Goal: Task Accomplishment & Management: Use online tool/utility

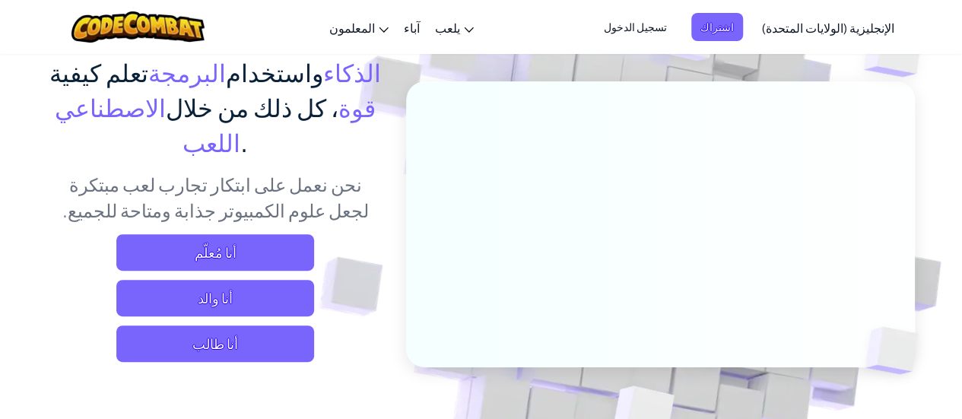
scroll to position [122, 0]
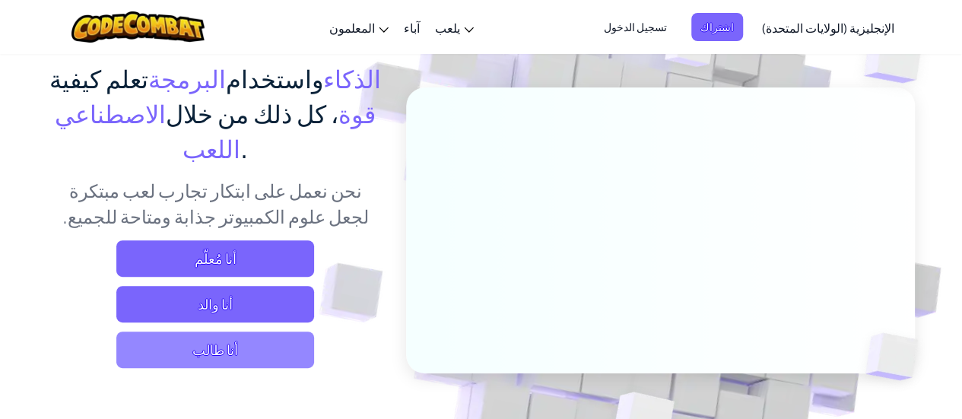
click at [280, 331] on span "أنا طالب" at bounding box center [215, 349] width 198 height 36
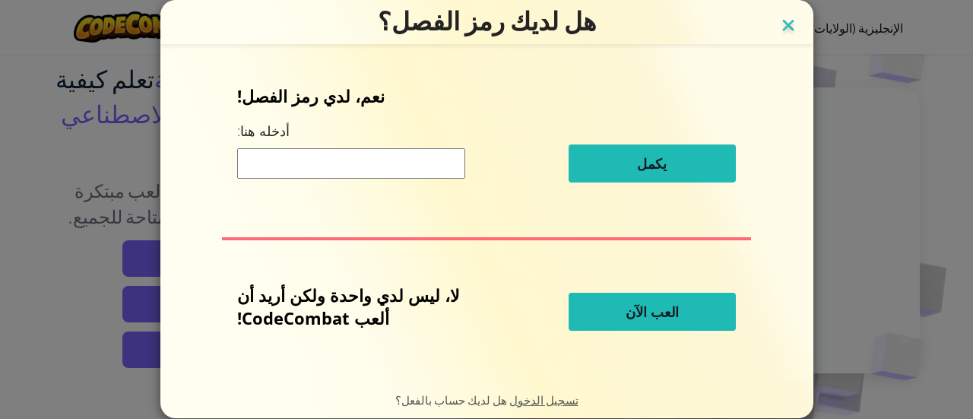
click at [778, 27] on img at bounding box center [788, 26] width 20 height 23
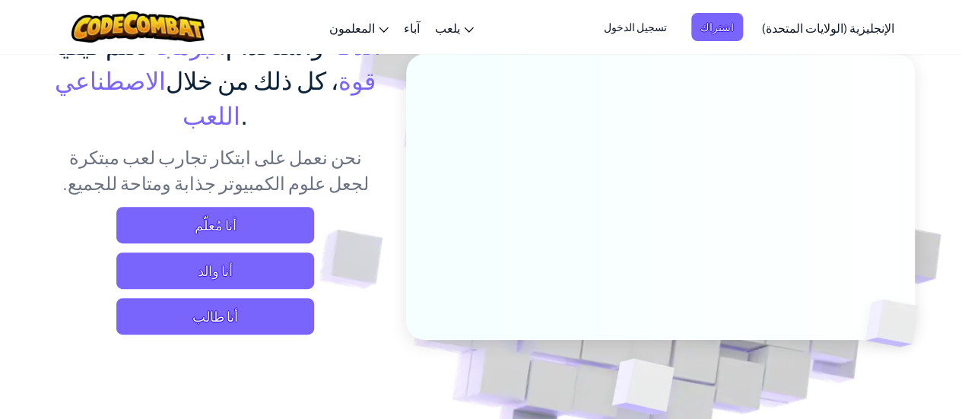
scroll to position [150, 0]
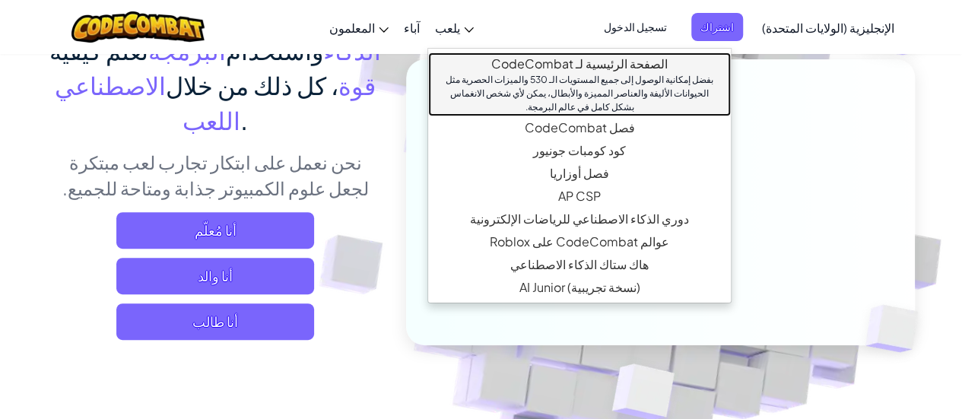
click at [604, 90] on font "بفضل إمكانية الوصول إلى جميع المستويات الـ 530 والميزات الحصرية مثل الحيوانات ا…" at bounding box center [580, 93] width 268 height 39
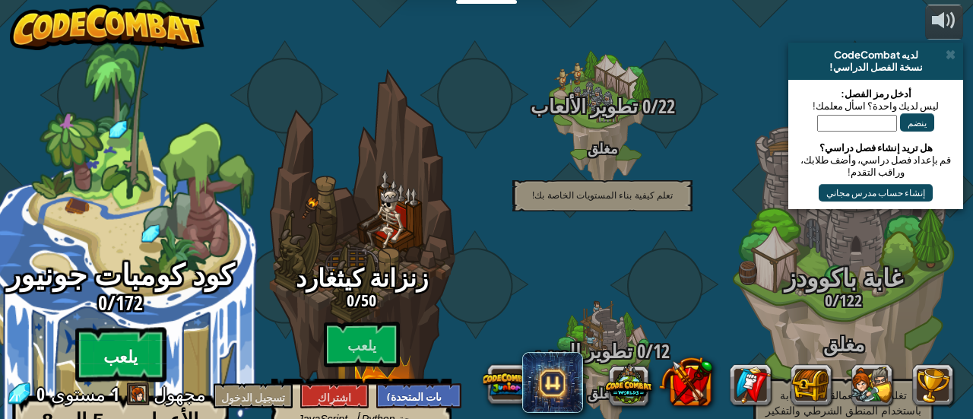
click at [120, 328] on btn "يلعب" at bounding box center [120, 355] width 91 height 55
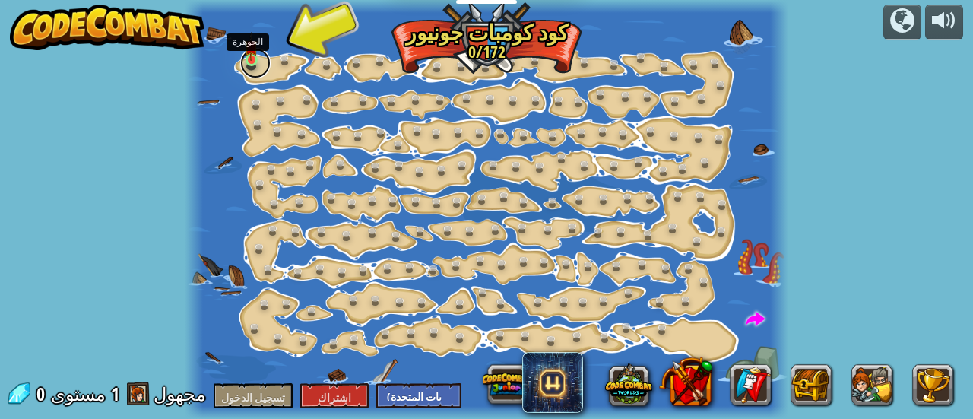
click at [259, 60] on link at bounding box center [255, 63] width 30 height 30
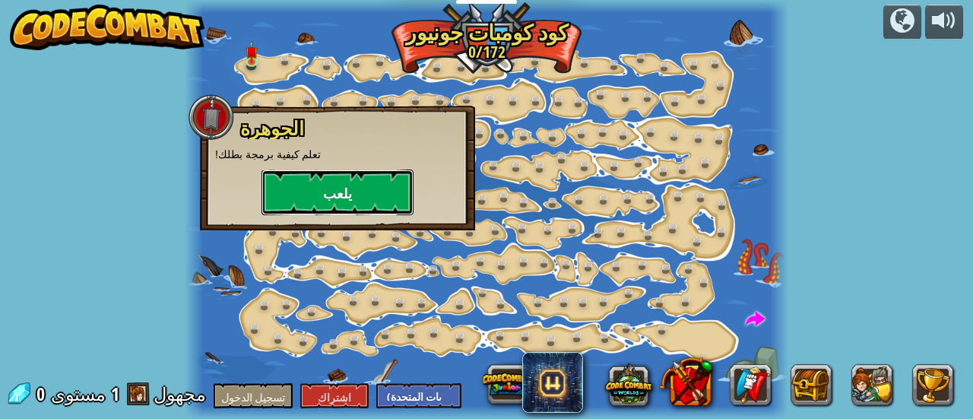
click at [316, 189] on button "يلعب" at bounding box center [338, 193] width 152 height 46
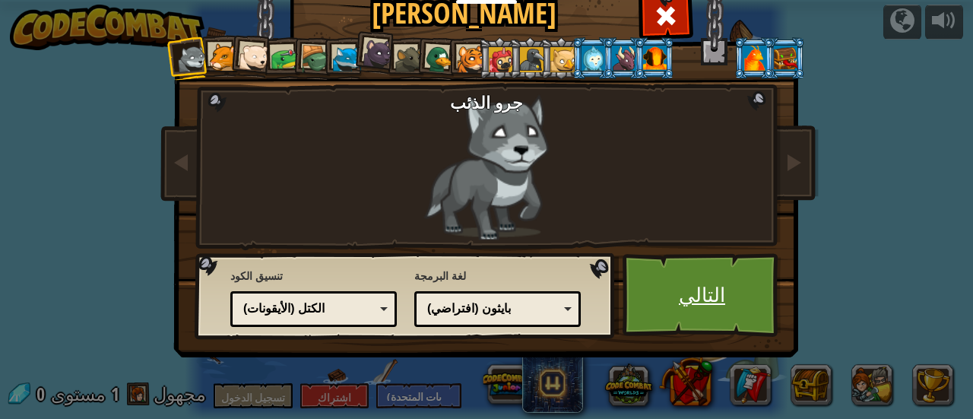
click at [674, 311] on link "التالي" at bounding box center [702, 295] width 159 height 84
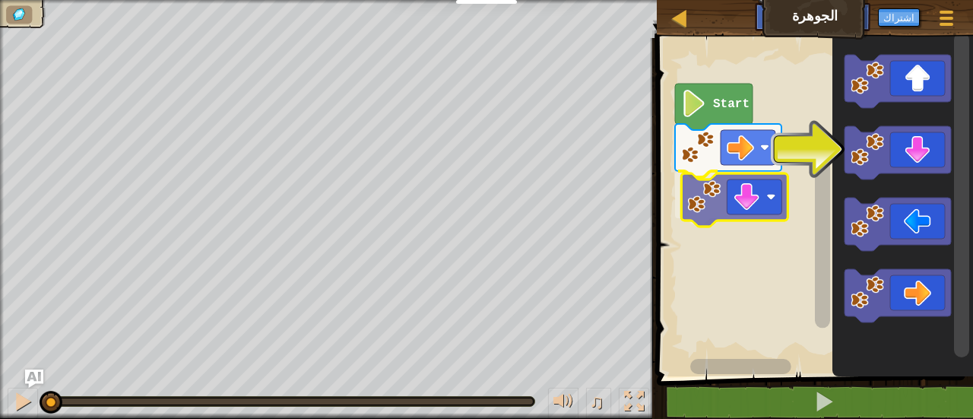
click at [732, 208] on div "Start" at bounding box center [812, 203] width 321 height 346
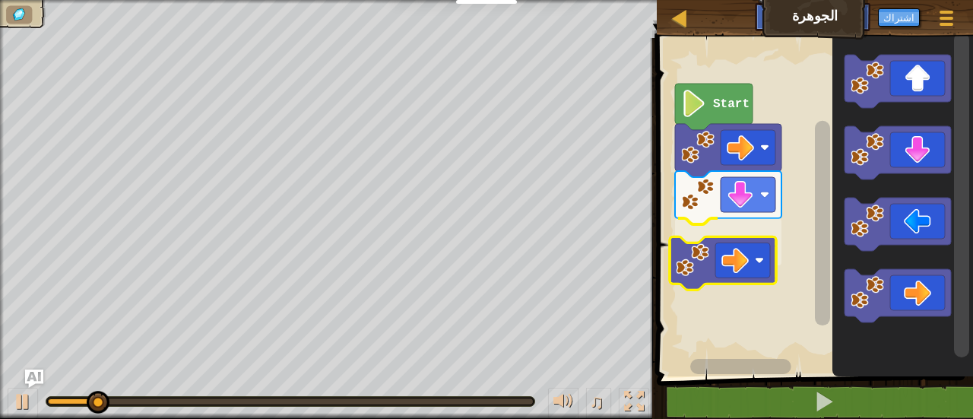
click at [728, 265] on div "Start" at bounding box center [812, 203] width 321 height 346
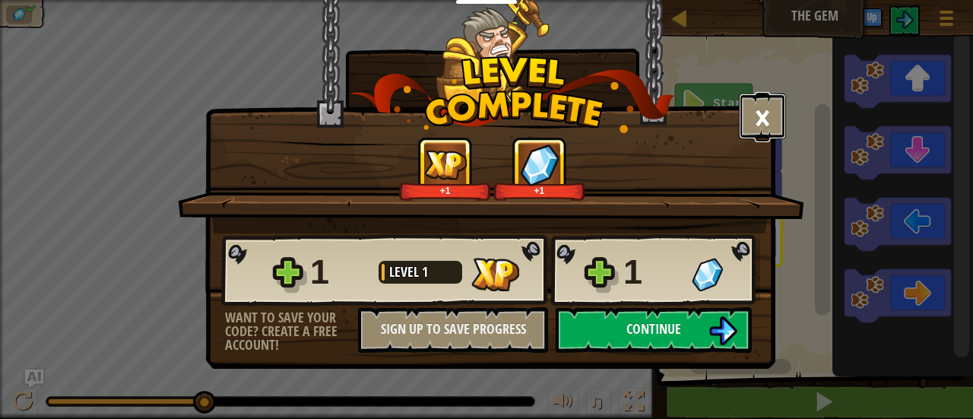
click at [767, 103] on button "×" at bounding box center [762, 117] width 47 height 46
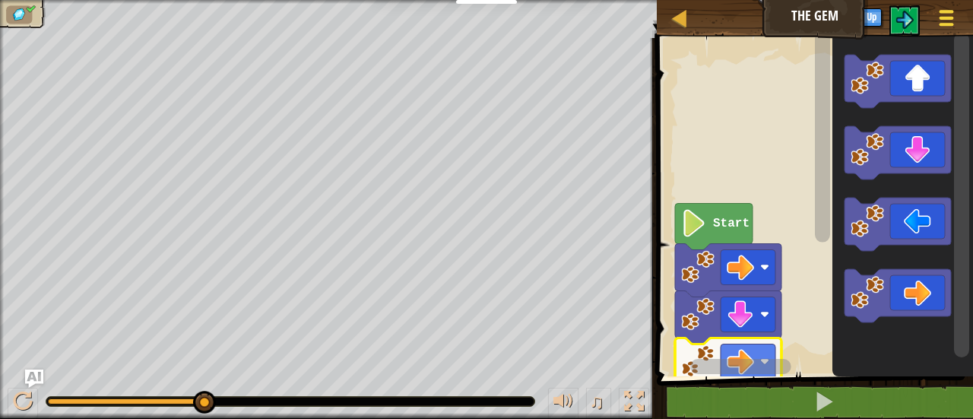
click at [940, 17] on span at bounding box center [947, 18] width 14 height 3
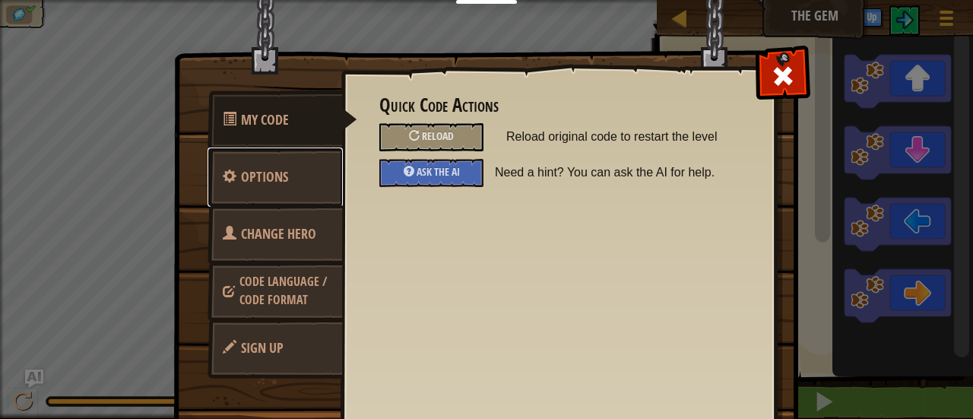
click at [266, 154] on link "Options" at bounding box center [275, 176] width 135 height 59
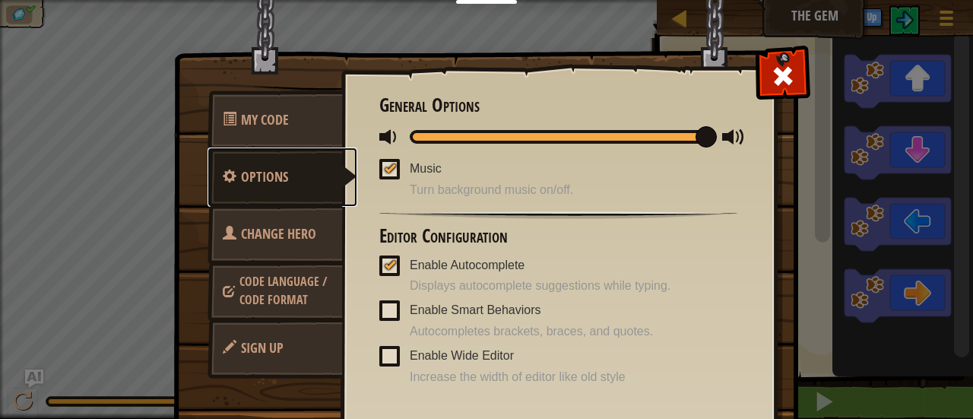
scroll to position [2, 0]
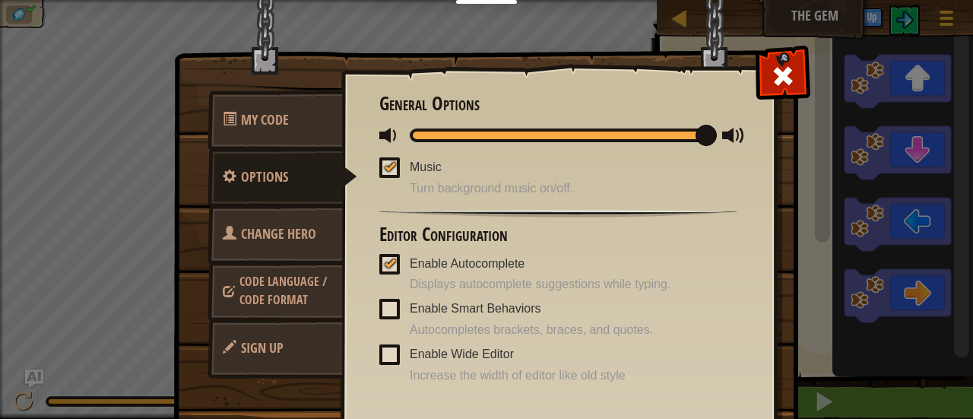
click at [287, 305] on span "Code Language / Code Format" at bounding box center [282, 290] width 87 height 35
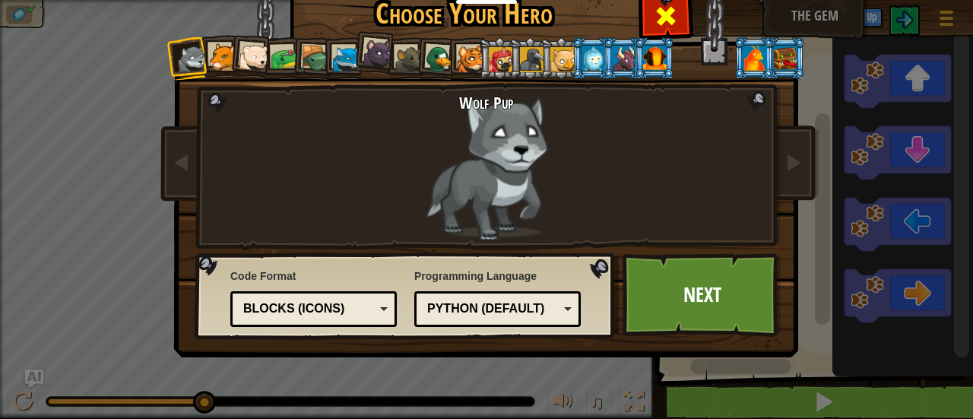
click at [671, 16] on div at bounding box center [666, 14] width 48 height 48
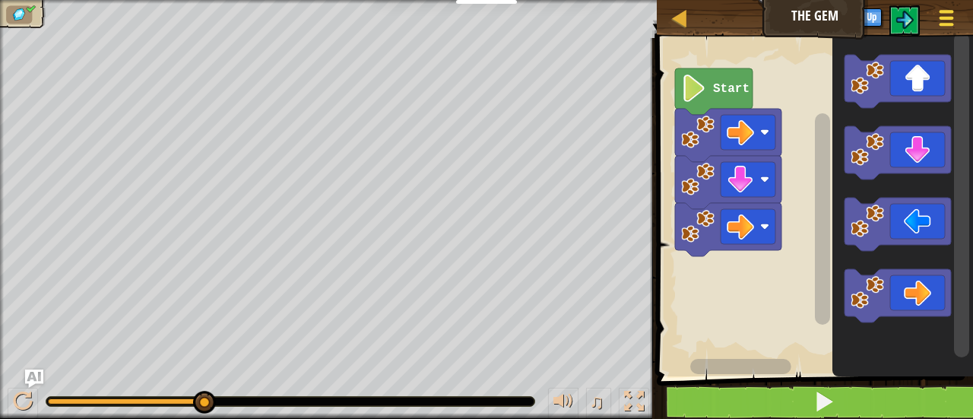
click at [938, 33] on button "Game Menu" at bounding box center [947, 20] width 40 height 37
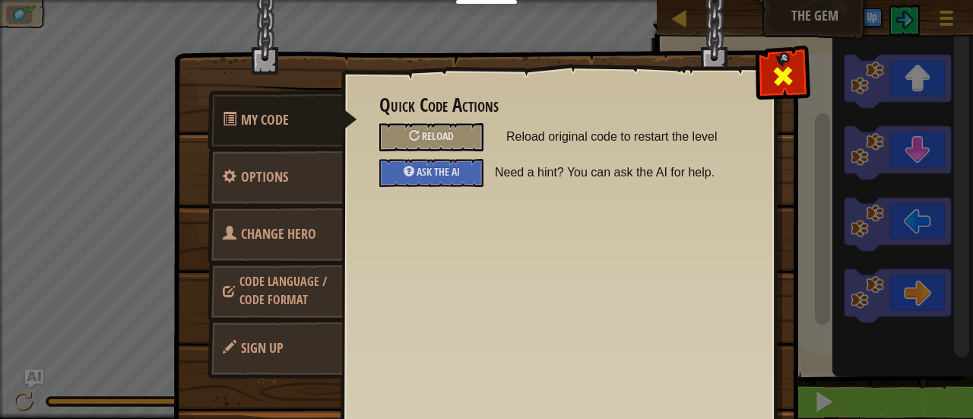
click at [792, 68] on div at bounding box center [783, 73] width 48 height 48
